Goal: Book appointment/travel/reservation

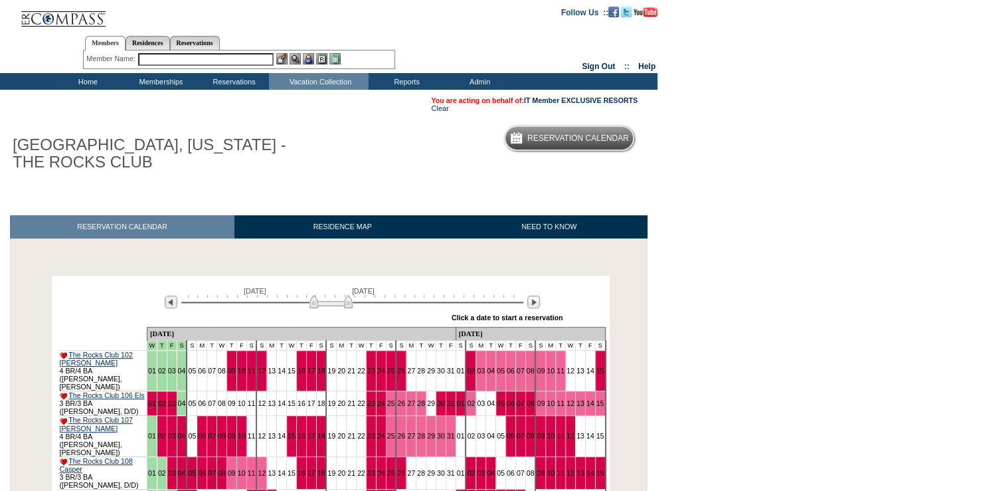
drag, startPoint x: 294, startPoint y: 300, endPoint x: 327, endPoint y: 304, distance: 32.8
click at [327, 304] on img at bounding box center [330, 301] width 43 height 13
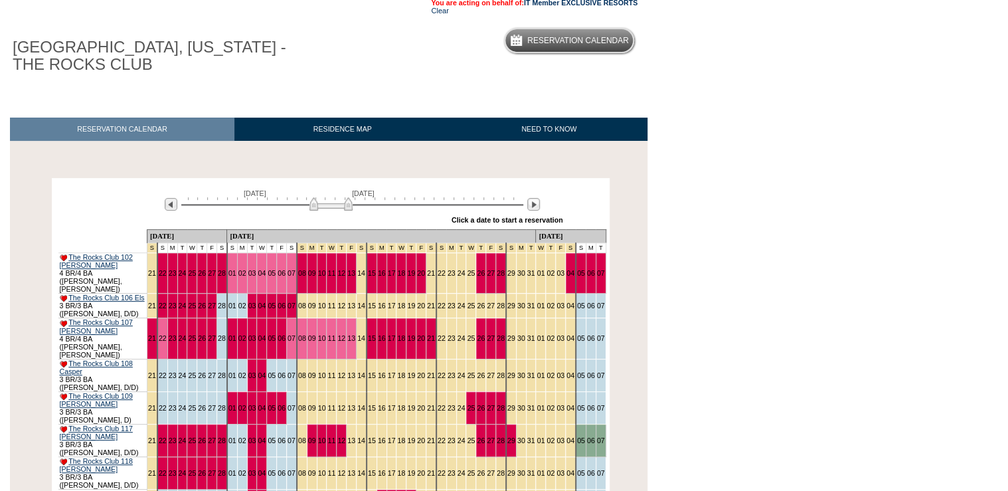
scroll to position [106, 0]
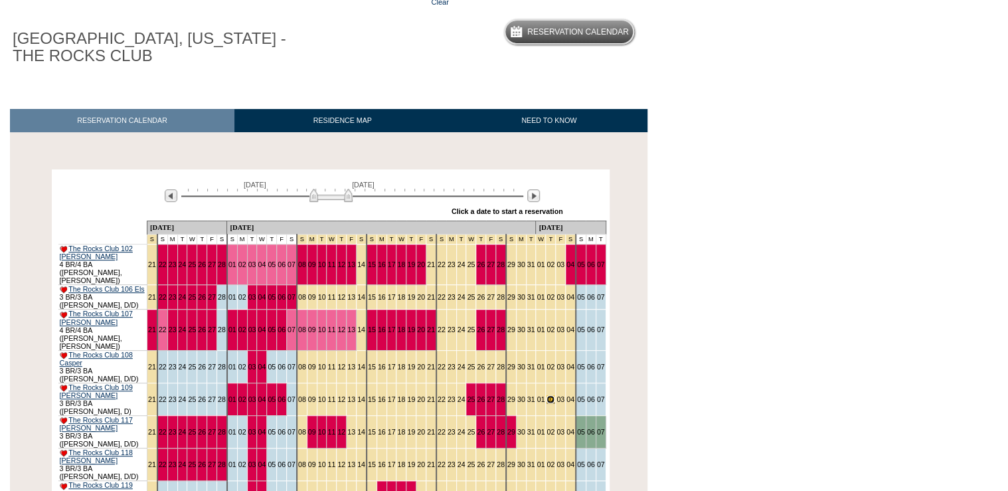
click at [547, 395] on link "02" at bounding box center [551, 399] width 8 height 8
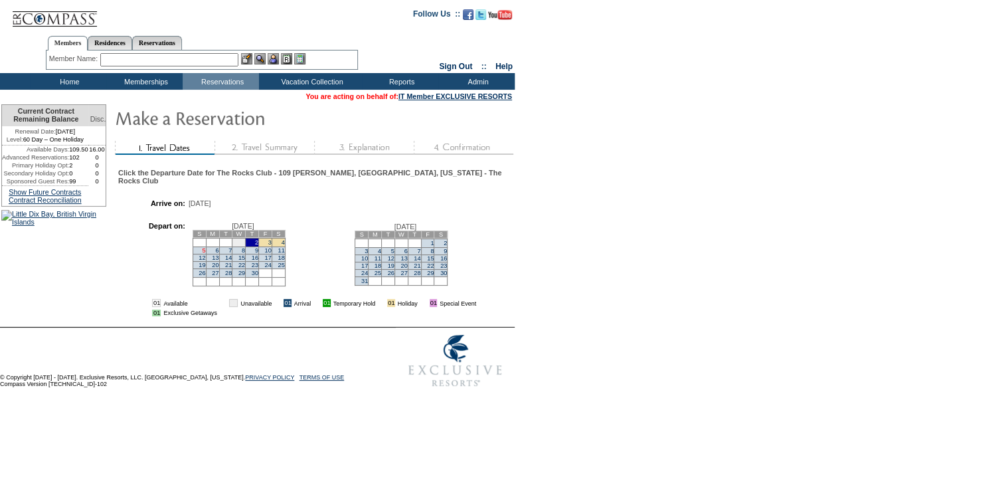
click at [205, 254] on link "5" at bounding box center [203, 250] width 3 height 7
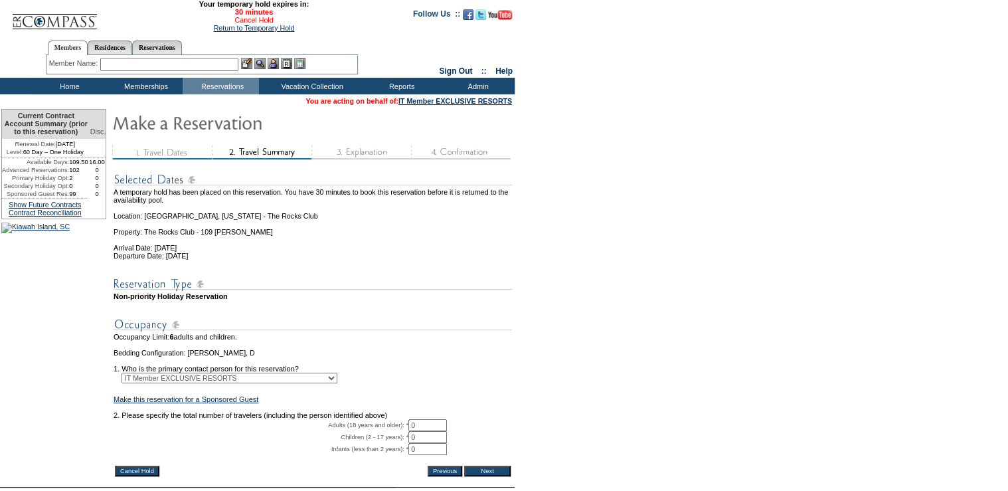
click at [256, 21] on link "Cancel Hold" at bounding box center [253, 20] width 39 height 8
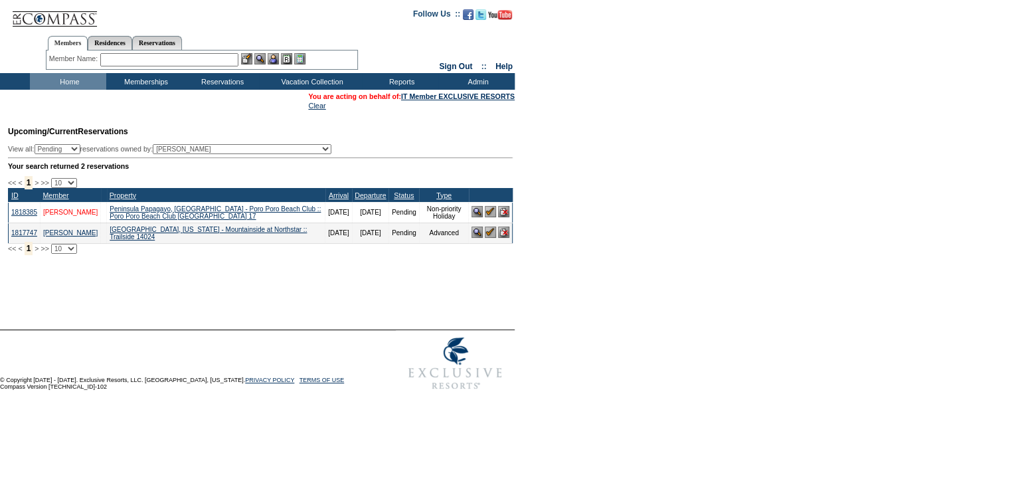
click at [84, 216] on link "Thanhouser, Max" at bounding box center [70, 212] width 54 height 7
